Goal: Task Accomplishment & Management: Manage account settings

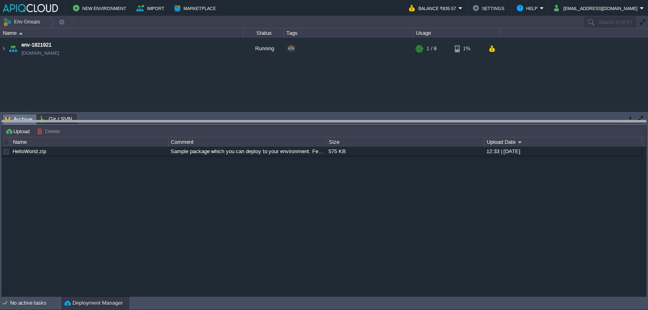
drag, startPoint x: 301, startPoint y: 113, endPoint x: 280, endPoint y: 149, distance: 41.7
click at [301, 149] on body "New Environment Import Marketplace Bonus ₹0.00 Upgrade Account Balance ₹835.57 …" at bounding box center [324, 155] width 648 height 310
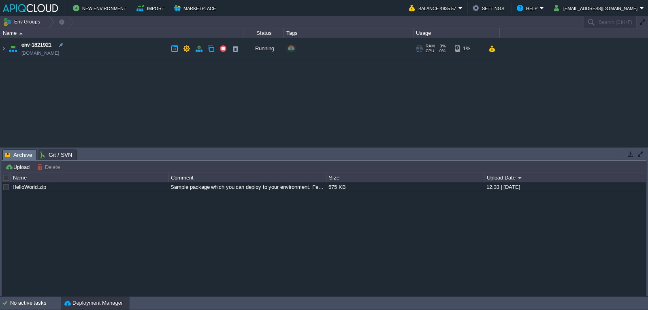
click at [134, 50] on td "env-1821921 env-1821921.in1.apiqcloud.com" at bounding box center [121, 49] width 243 height 22
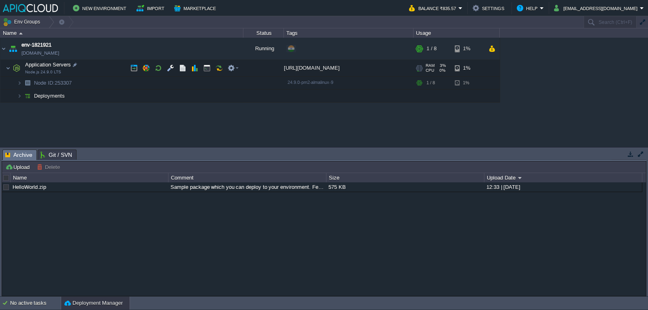
click at [109, 67] on td "Application Servers Node.js 24.9.0 LTS" at bounding box center [121, 68] width 243 height 17
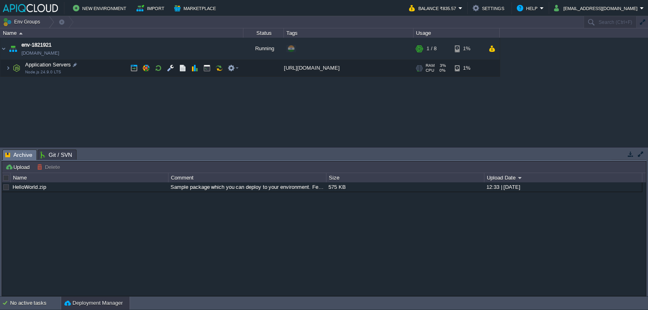
click at [110, 67] on td "Application Servers Node.js 24.9.0 LTS" at bounding box center [121, 68] width 243 height 17
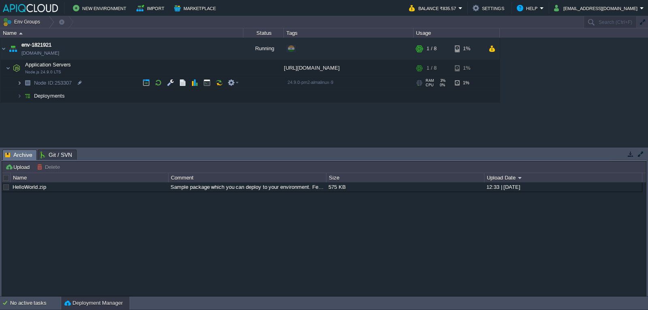
click at [19, 81] on img at bounding box center [19, 83] width 5 height 13
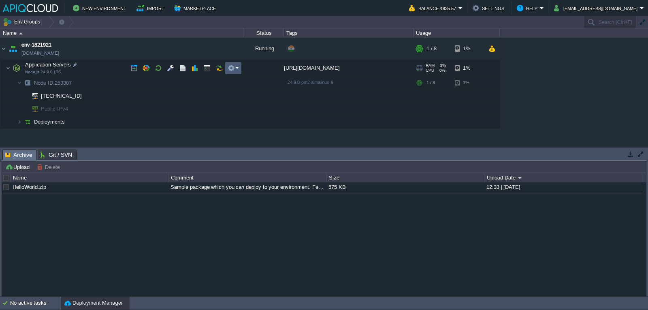
click at [236, 69] on em at bounding box center [232, 67] width 11 height 7
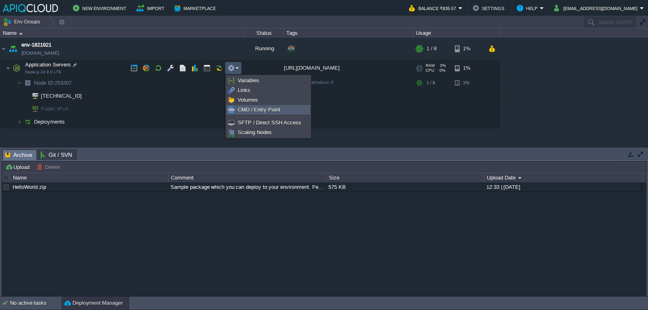
click at [257, 112] on span "CMD / Entry Point" at bounding box center [259, 109] width 43 height 6
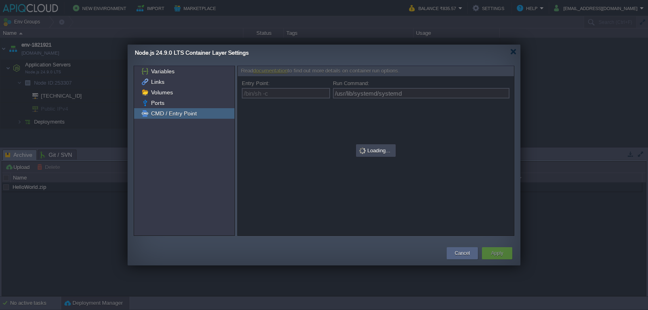
type input "/bin/sh -c"
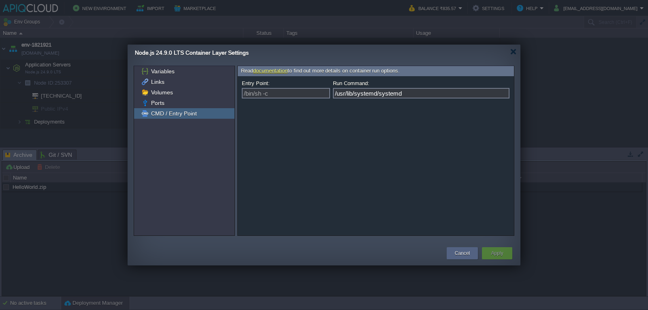
click at [421, 94] on input "/usr/lib/systemd/systemd" at bounding box center [421, 93] width 176 height 11
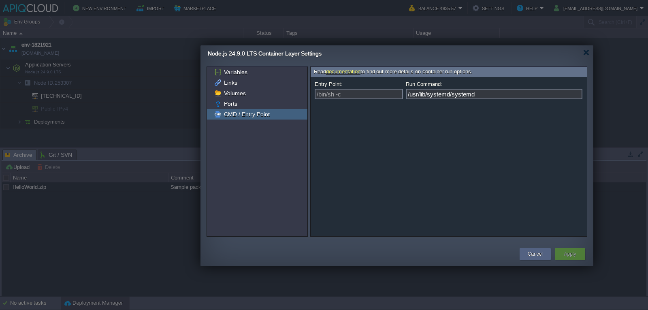
click at [481, 94] on input "/usr/lib/systemd/systemd" at bounding box center [494, 94] width 176 height 11
drag, startPoint x: 313, startPoint y: 83, endPoint x: 501, endPoint y: 126, distance: 193.1
click at [501, 126] on form "Entry Point: /bin/sh -c Run Command: /usr/lib/systemd/systemd" at bounding box center [448, 156] width 276 height 159
copy div "Entry Point: Run Command:"
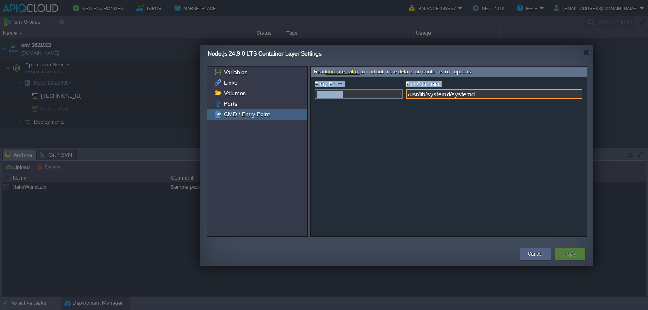
click at [553, 96] on input "/usr/lib/systemd/systemd" at bounding box center [494, 94] width 176 height 11
click at [587, 52] on div at bounding box center [586, 52] width 6 height 6
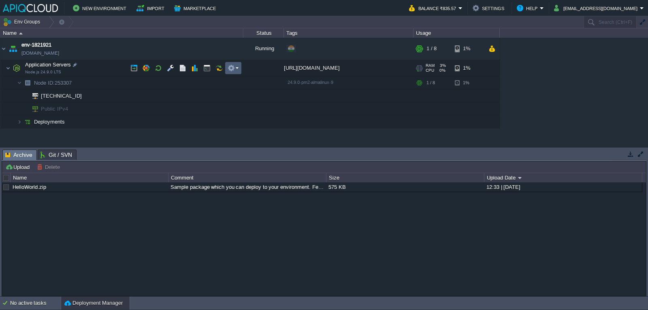
click at [230, 70] on button "button" at bounding box center [230, 67] width 7 height 7
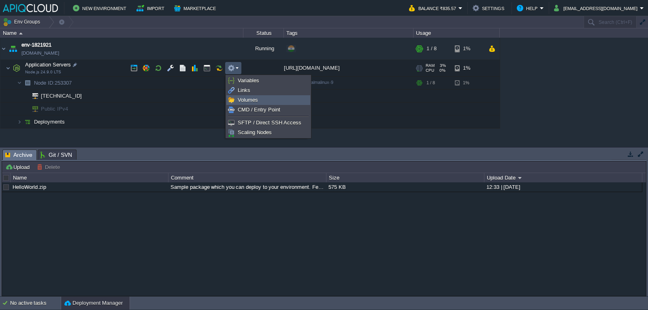
click at [239, 100] on span "Volumes" at bounding box center [248, 100] width 20 height 6
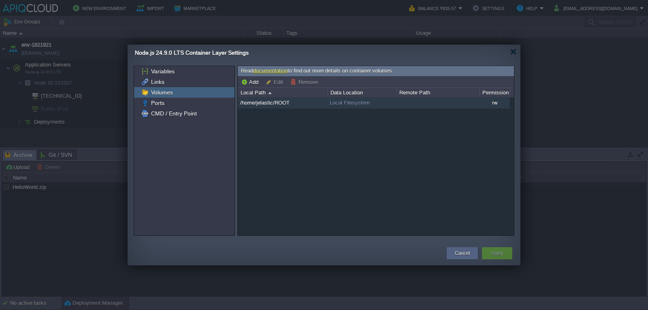
click at [297, 105] on td "/home/jelastic/ROOT" at bounding box center [283, 103] width 90 height 12
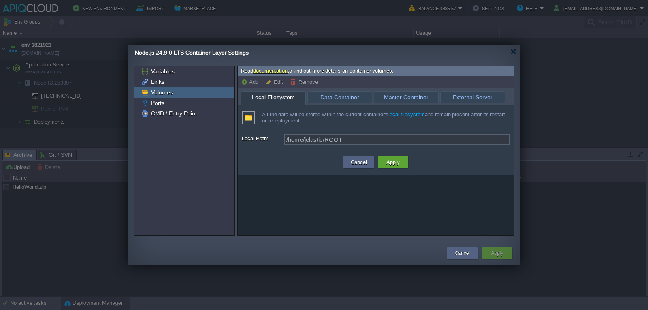
click at [248, 119] on div "All the data will be stored within the current container's local filesystem and…" at bounding box center [376, 117] width 276 height 25
click at [282, 139] on label "Local Path:" at bounding box center [263, 138] width 42 height 9
click at [251, 136] on label "Local Path:" at bounding box center [263, 138] width 42 height 9
click at [185, 79] on div "Links" at bounding box center [184, 82] width 100 height 11
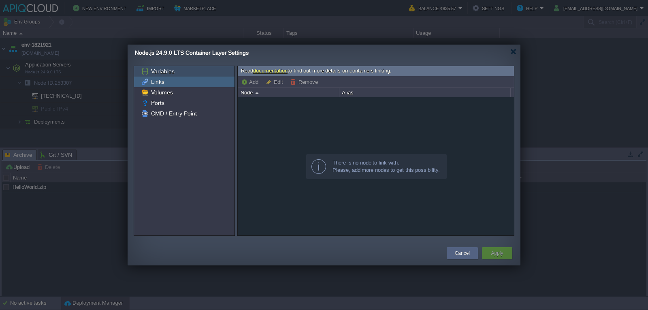
click at [184, 72] on div "Variables" at bounding box center [184, 71] width 100 height 11
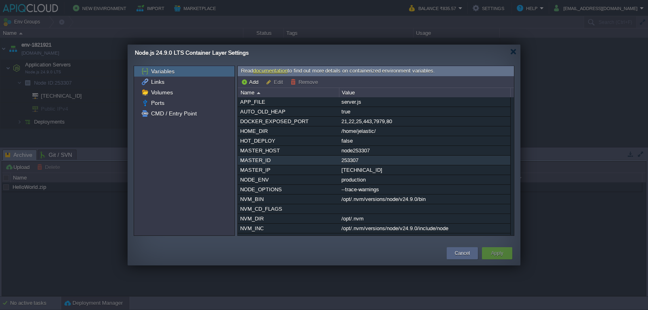
scroll to position [176, 0]
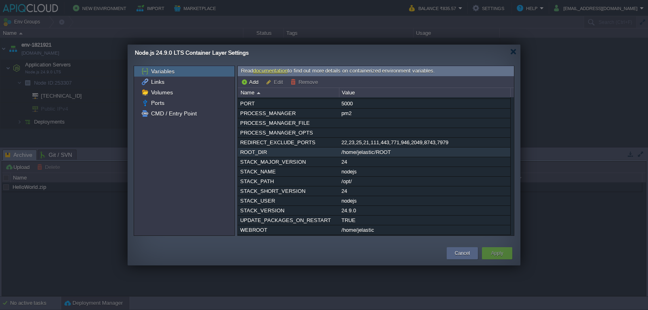
click at [408, 149] on div "/home/jelastic/ROOT" at bounding box center [424, 151] width 170 height 9
click at [409, 149] on div "APP_FILE server.js AUTO_OLD_HEAP true DOCKER_EXPOSED_PORT 21,22,25,443,7979,80 …" at bounding box center [376, 166] width 276 height 138
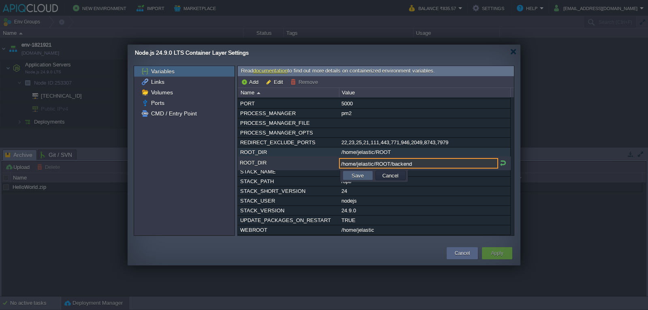
type input "/home/jelastic/ROOT/backend"
click at [365, 172] on button "Save" at bounding box center [357, 175] width 17 height 7
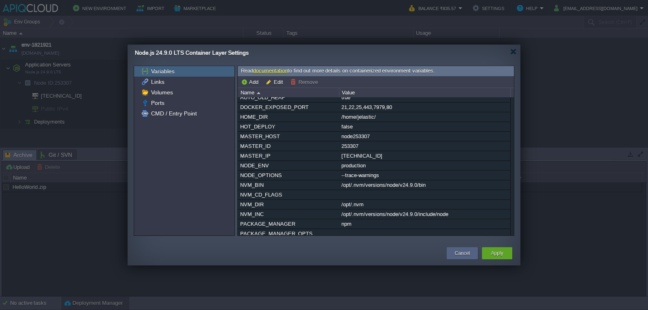
scroll to position [0, 0]
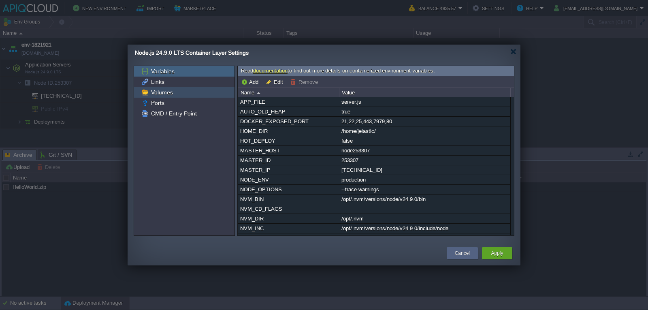
click at [183, 97] on div "Volumes" at bounding box center [184, 92] width 100 height 11
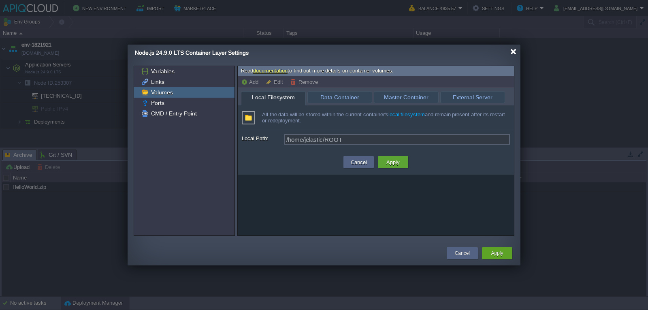
click at [512, 54] on div at bounding box center [513, 52] width 6 height 6
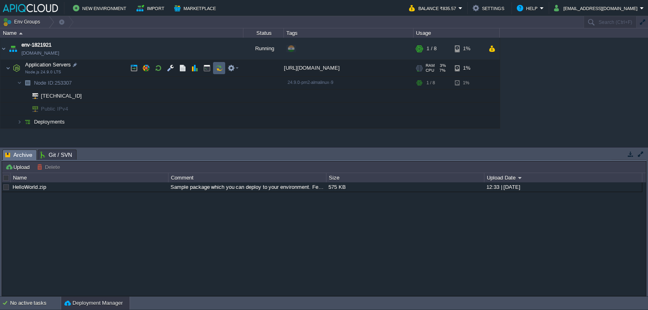
drag, startPoint x: 224, startPoint y: 66, endPoint x: 233, endPoint y: 69, distance: 8.8
click at [227, 68] on div at bounding box center [185, 68] width 114 height 12
click at [234, 69] on button "button" at bounding box center [230, 67] width 7 height 7
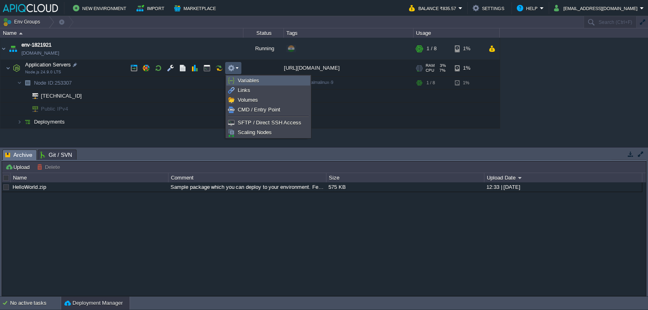
click at [252, 79] on span "Variables" at bounding box center [248, 80] width 21 height 6
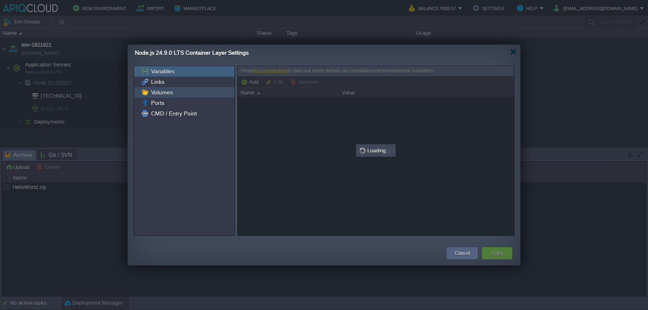
click at [153, 90] on span "Volumes" at bounding box center [161, 92] width 25 height 7
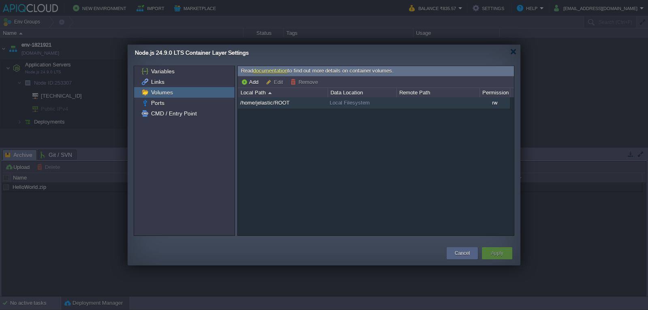
click at [486, 102] on div "rw" at bounding box center [494, 102] width 30 height 11
click at [467, 102] on td at bounding box center [437, 103] width 83 height 12
click at [334, 102] on span "Local Filesystem" at bounding box center [349, 103] width 40 height 6
click at [275, 83] on button "Edit" at bounding box center [276, 81] width 20 height 7
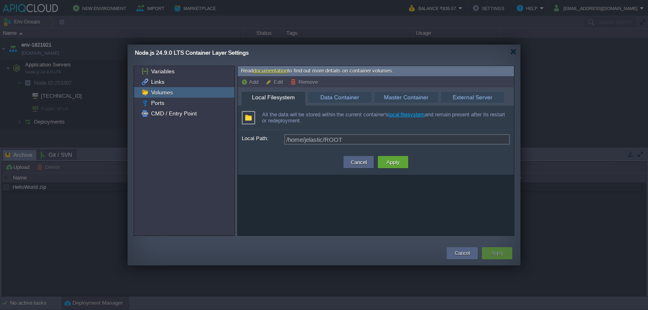
type input "Server Domain or IP"
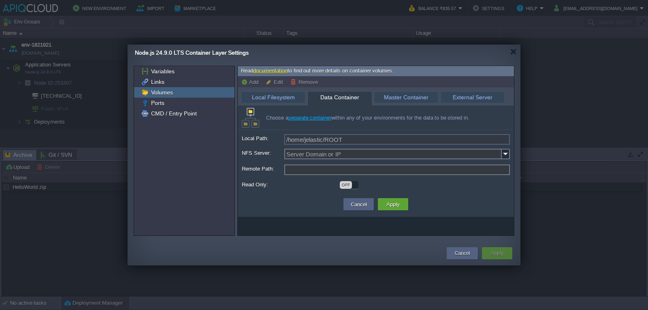
click at [336, 101] on span "Data Container" at bounding box center [340, 97] width 56 height 12
drag, startPoint x: 348, startPoint y: 151, endPoint x: 347, endPoint y: 155, distance: 4.1
click at [348, 153] on input "NFS Server:" at bounding box center [392, 154] width 217 height 11
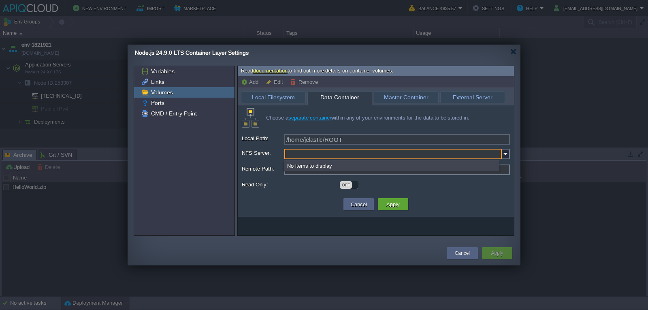
click at [345, 156] on input "NFS Server:" at bounding box center [392, 154] width 217 height 11
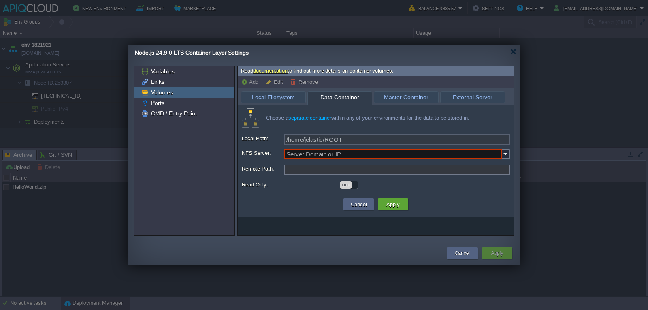
click at [306, 207] on td "Cancel Apply" at bounding box center [376, 204] width 272 height 15
type input "Node.js 24.9.0 LTS (253307)"
type input "/home/jelastic/ROOT"
click at [398, 98] on span "Master Container" at bounding box center [406, 96] width 56 height 11
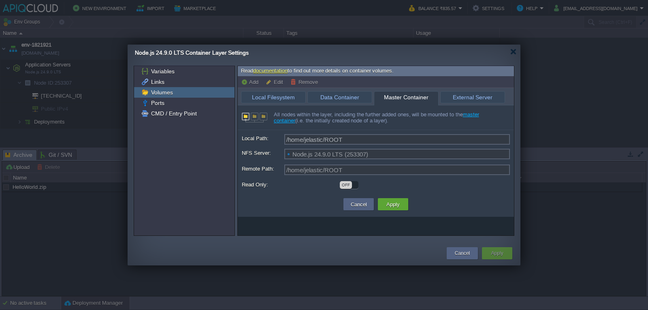
click at [253, 116] on div "All nodes within the layer, including the further added ones, will be mounted t…" at bounding box center [376, 117] width 276 height 25
click at [261, 117] on div "All nodes within the layer, including the further added ones, will be mounted t…" at bounding box center [376, 117] width 276 height 25
click at [470, 89] on fieldset "Local Filesystem Data Container Master Container External Server All nodes with…" at bounding box center [376, 141] width 276 height 104
type input "Server Domain or IP"
click at [469, 96] on span "External Server" at bounding box center [472, 96] width 56 height 11
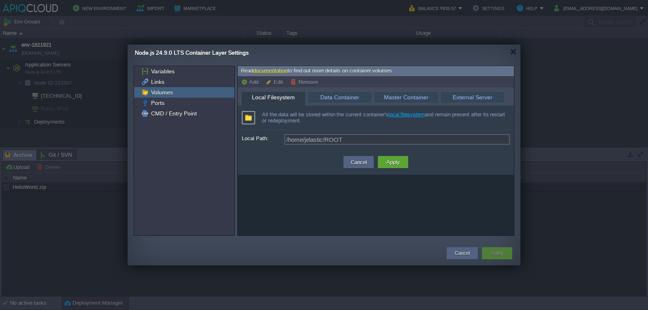
click at [282, 101] on span "Local Filesystem" at bounding box center [273, 97] width 56 height 12
click at [257, 135] on label "Local Path:" at bounding box center [263, 138] width 42 height 9
click at [253, 119] on div "All the data will be stored within the current container's local filesystem and…" at bounding box center [376, 117] width 276 height 25
click at [349, 145] on div "Local Path: /home/jelastic/ROOT" at bounding box center [376, 140] width 268 height 13
click at [282, 139] on div "Local Path: /home/jelastic/ROOT" at bounding box center [376, 140] width 268 height 13
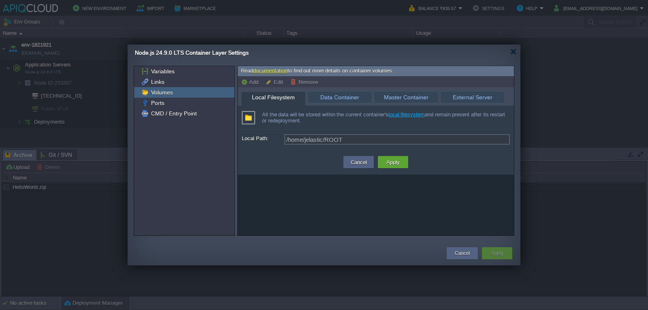
click at [249, 80] on button "Add" at bounding box center [251, 81] width 20 height 7
click at [250, 84] on button "Add" at bounding box center [251, 81] width 20 height 7
click at [366, 161] on button "Cancel" at bounding box center [358, 162] width 21 height 10
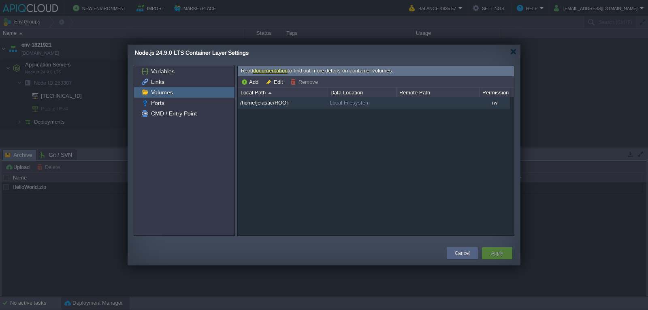
click at [340, 98] on div "Local Filesystem" at bounding box center [361, 102] width 69 height 11
drag, startPoint x: 297, startPoint y: 102, endPoint x: 266, endPoint y: 104, distance: 31.2
click at [266, 104] on span "/home/jelastic/ROOT" at bounding box center [264, 102] width 51 height 7
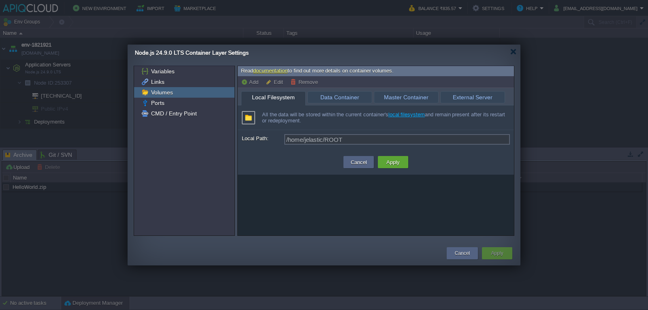
click at [266, 104] on div "Local Filesystem" at bounding box center [273, 98] width 65 height 15
click at [359, 165] on button "Cancel" at bounding box center [358, 162] width 21 height 10
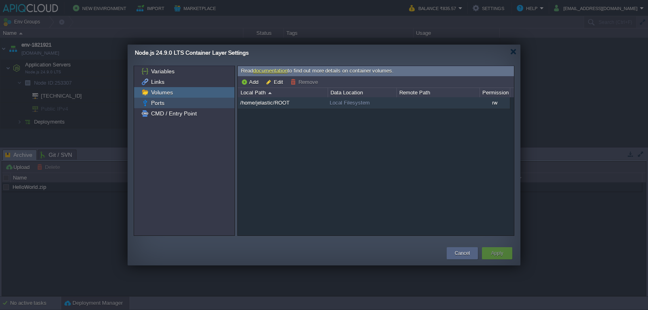
click at [166, 105] on div "Ports" at bounding box center [184, 103] width 100 height 11
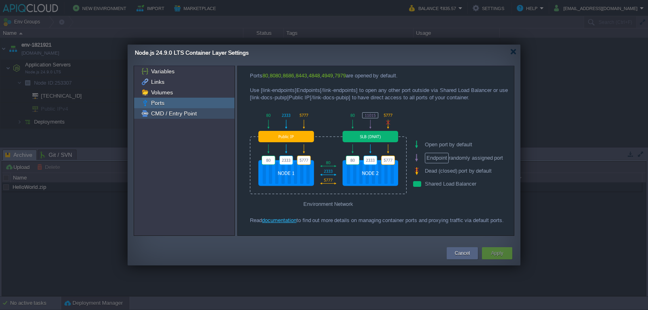
click at [167, 113] on span "CMD / Entry Point" at bounding box center [173, 113] width 49 height 7
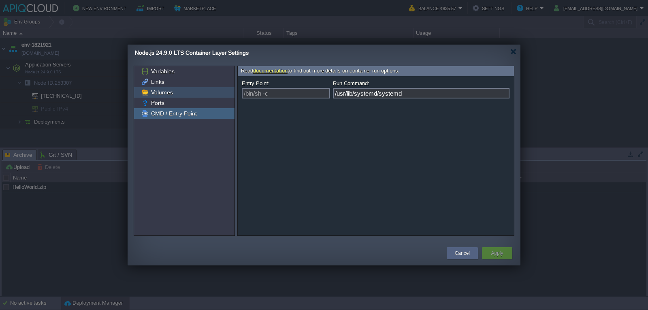
click at [174, 94] on div "Volumes" at bounding box center [184, 92] width 100 height 11
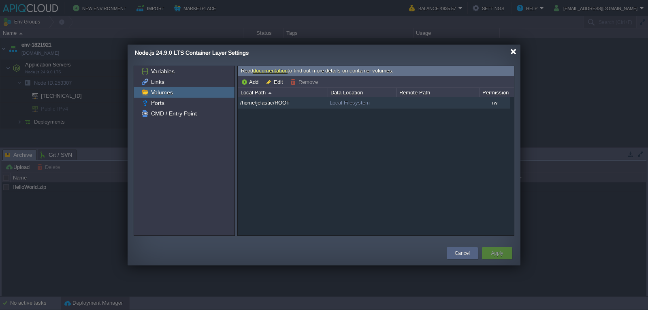
click at [514, 54] on div at bounding box center [513, 52] width 6 height 6
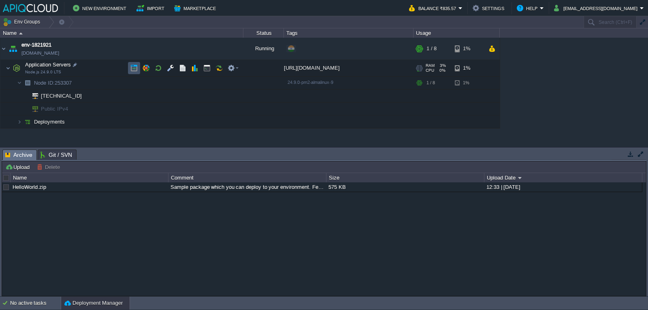
click at [132, 70] on button "button" at bounding box center [133, 67] width 7 height 7
click at [19, 154] on span "Archive" at bounding box center [18, 155] width 27 height 10
click at [43, 75] on td "Application Servers Node.js 24.9.0 LTS" at bounding box center [121, 68] width 243 height 17
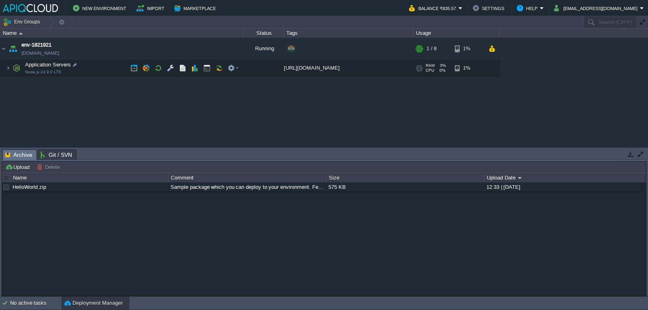
click at [70, 73] on td "Application Servers Node.js 24.9.0 LTS" at bounding box center [121, 68] width 243 height 17
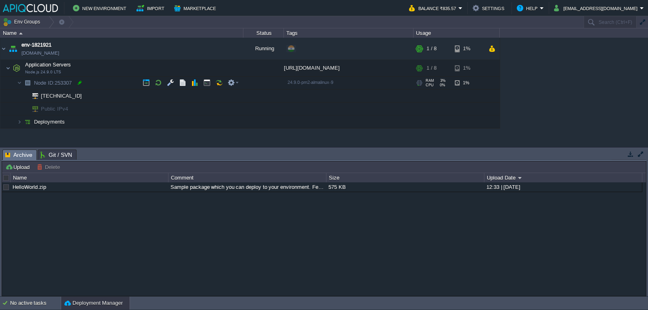
click at [80, 84] on div at bounding box center [79, 82] width 7 height 7
click at [116, 142] on div "env-1821921 env-1821921.in1.apiqcloud.com Running + Add to Env Group RAM 3% CPU…" at bounding box center [324, 92] width 648 height 109
click at [128, 83] on td "Node ID: 253307" at bounding box center [121, 83] width 243 height 13
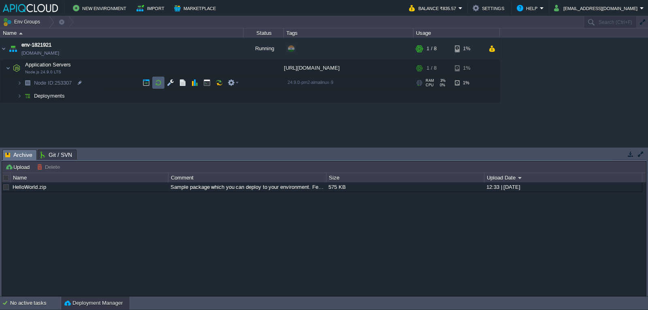
click at [164, 83] on td at bounding box center [158, 83] width 12 height 12
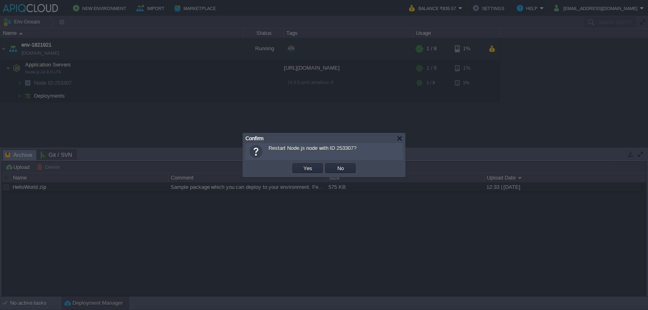
click at [397, 142] on div "Confirm" at bounding box center [323, 138] width 157 height 10
click at [398, 140] on div at bounding box center [399, 138] width 6 height 6
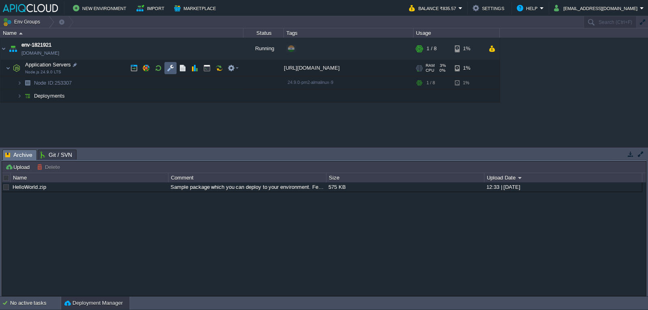
click at [170, 74] on td at bounding box center [170, 68] width 12 height 12
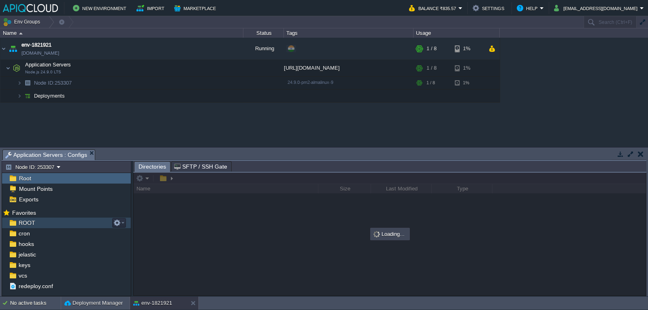
click at [45, 224] on div "ROOT" at bounding box center [66, 222] width 129 height 11
drag, startPoint x: 133, startPoint y: 243, endPoint x: 103, endPoint y: 246, distance: 30.1
click at [103, 246] on body "New Environment Import Marketplace Bonus ₹0.00 Upgrade Account Balance ₹835.57 …" at bounding box center [324, 155] width 648 height 310
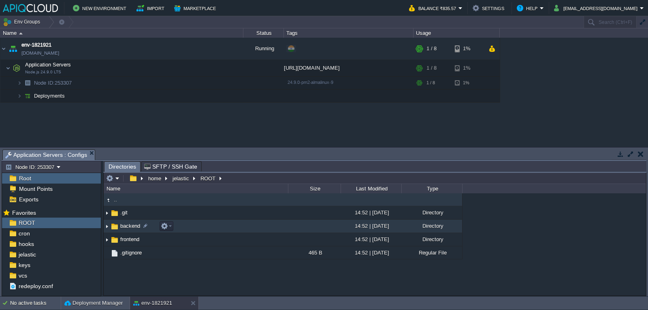
click at [106, 227] on img at bounding box center [107, 226] width 6 height 13
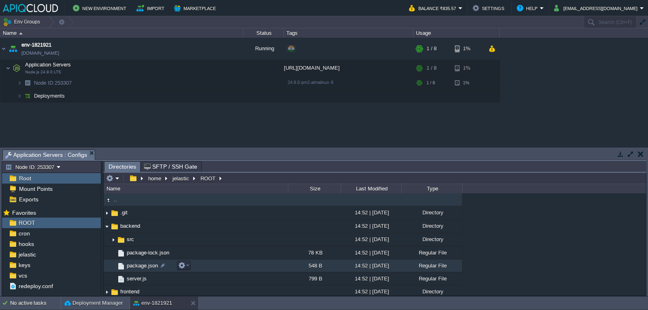
scroll to position [17, 0]
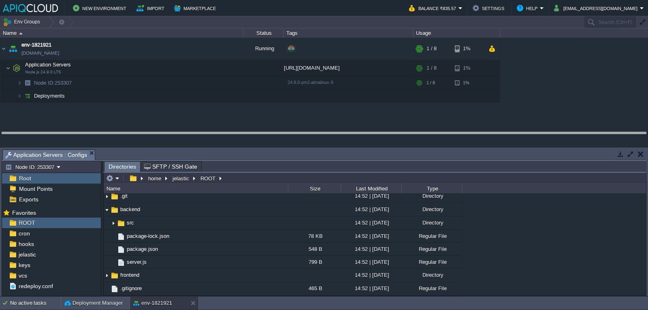
drag, startPoint x: 395, startPoint y: 158, endPoint x: 397, endPoint y: 131, distance: 27.6
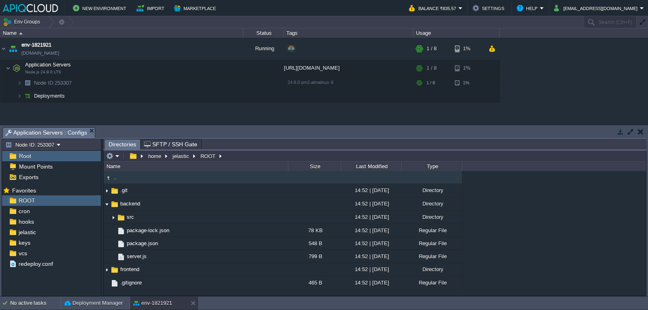
scroll to position [0, 0]
click at [433, 114] on div "env-1821921 env-1821921.in1.apiqcloud.com Running + Add to Env Group RAM 3% CPU…" at bounding box center [324, 81] width 648 height 87
click at [325, 123] on div "env-1821921 env-1821921.in1.apiqcloud.com Running + Add to Env Group RAM 3% CPU…" at bounding box center [324, 81] width 648 height 87
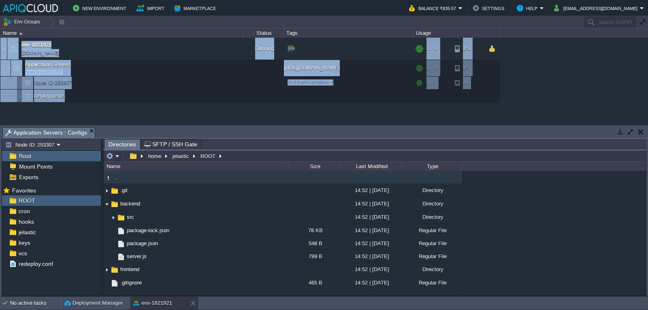
click at [325, 123] on div "Env Groups Search (Ctrl+F) auto-gen Name Status Tags Usage env-1821921 env-1821…" at bounding box center [324, 156] width 648 height 280
